Goal: Navigation & Orientation: Find specific page/section

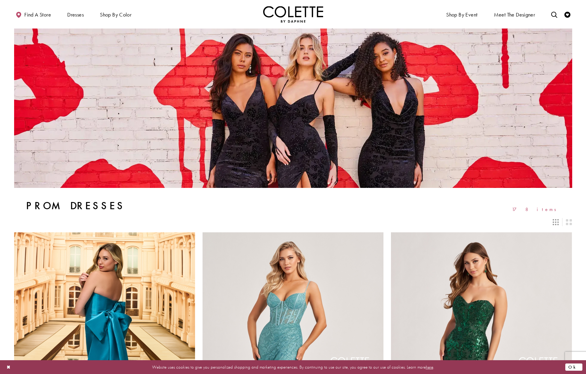
click at [575, 366] on button "Ok" at bounding box center [573, 367] width 17 height 8
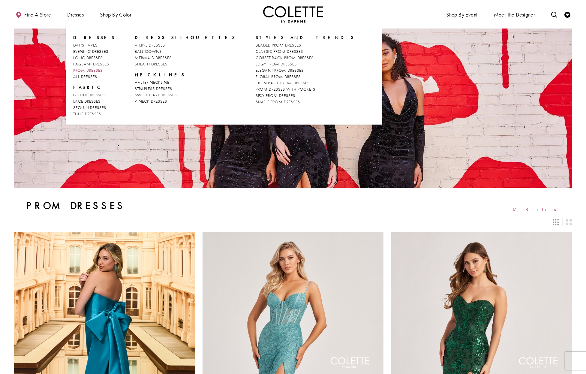
click at [102, 73] on span "PROM DRESSES" at bounding box center [87, 70] width 29 height 5
